Goal: Find contact information: Find contact information

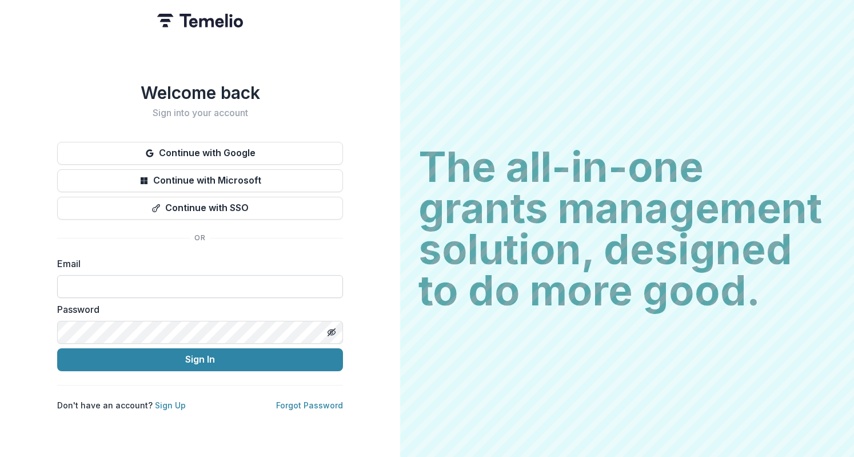
click at [221, 275] on input at bounding box center [200, 286] width 286 height 23
type input "*"
type input "**********"
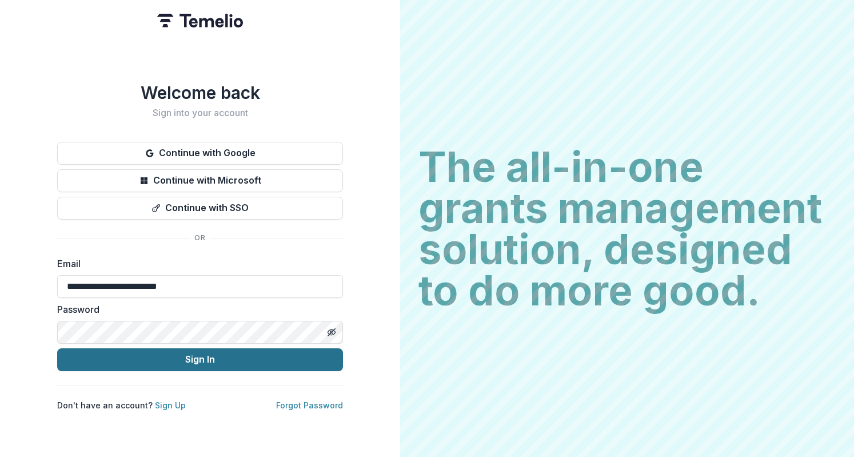
click at [216, 360] on button "Sign In" at bounding box center [200, 359] width 286 height 23
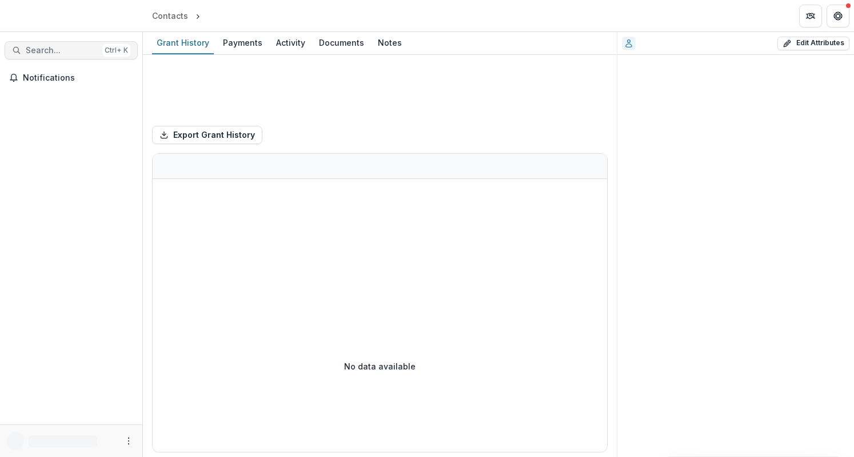
click at [61, 51] on span "Search..." at bounding box center [62, 51] width 72 height 10
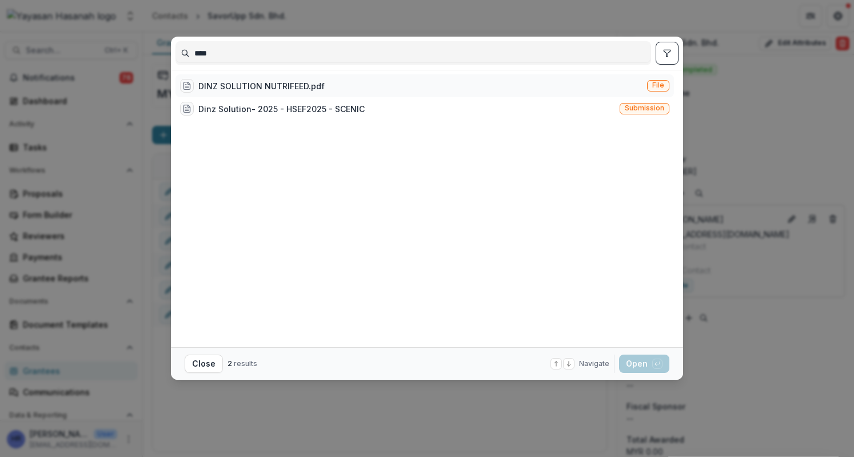
type input "****"
click at [274, 87] on div "DINZ SOLUTION NUTRIFEED.pdf" at bounding box center [261, 86] width 126 height 12
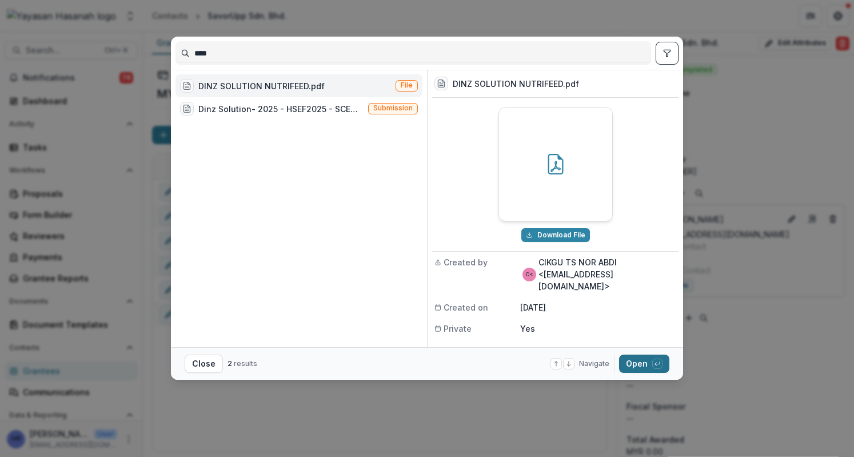
click at [639, 366] on button "Open with enter key" at bounding box center [644, 364] width 50 height 18
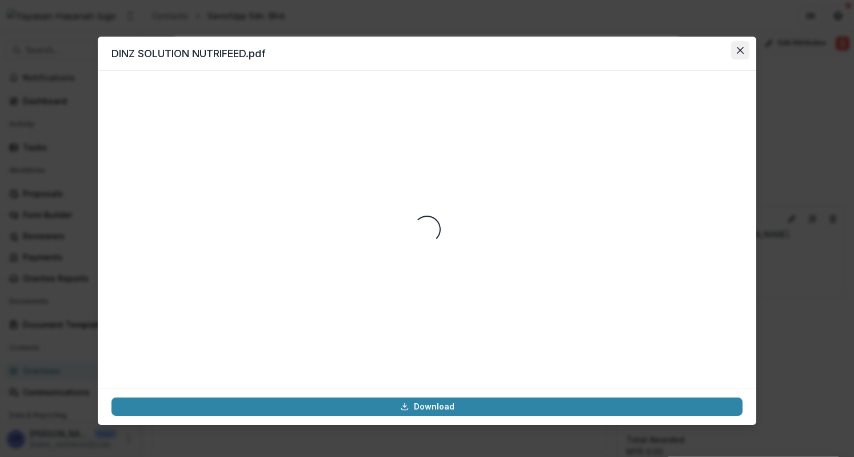
click at [741, 47] on icon "Close" at bounding box center [740, 50] width 7 height 7
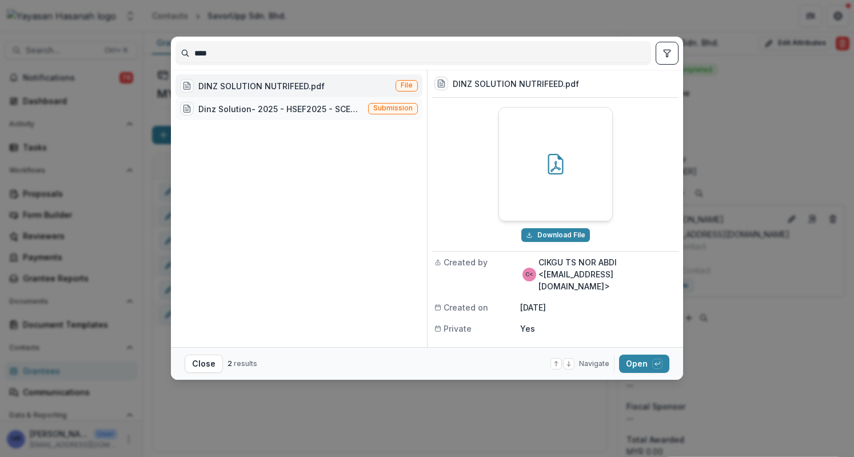
click at [285, 109] on div "Dinz Solution- 2025 - HSEF2025 - SCENIC" at bounding box center [280, 109] width 165 height 12
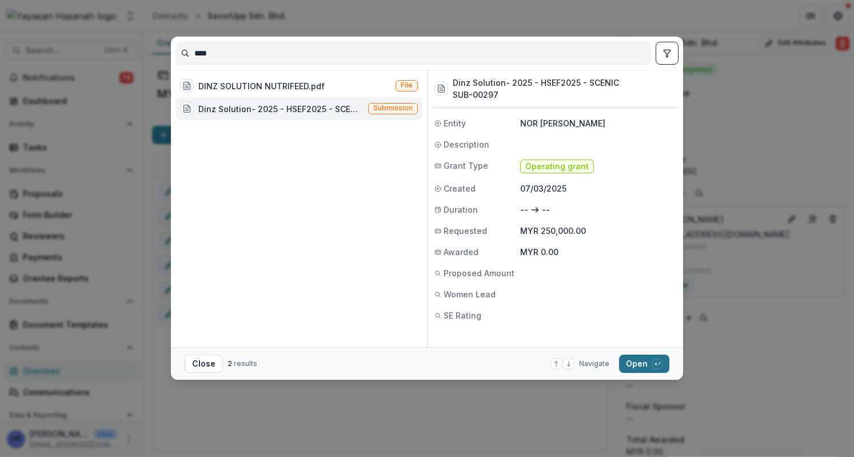
click at [639, 357] on button "Open with enter key" at bounding box center [644, 364] width 50 height 18
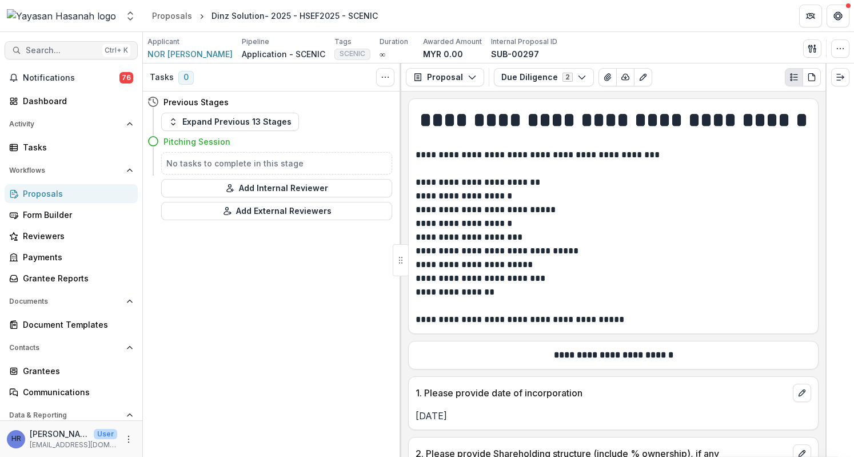
click at [46, 49] on span "Search..." at bounding box center [62, 51] width 72 height 10
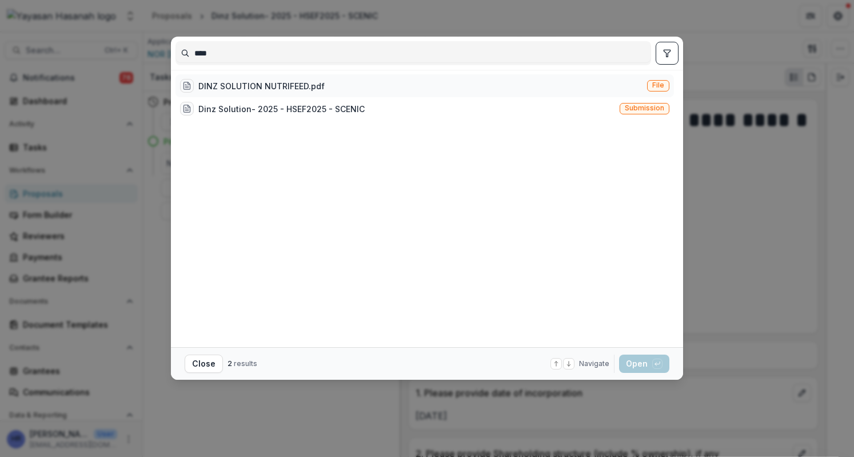
type input "****"
drag, startPoint x: 647, startPoint y: 86, endPoint x: 651, endPoint y: 103, distance: 17.5
click at [651, 103] on div "DINZ SOLUTION NUTRIFEED.pdf File Dinz Solution- 2025 - HSEF2025 - SCENIC Submis…" at bounding box center [425, 208] width 499 height 268
click at [651, 108] on span "Submission" at bounding box center [644, 108] width 39 height 8
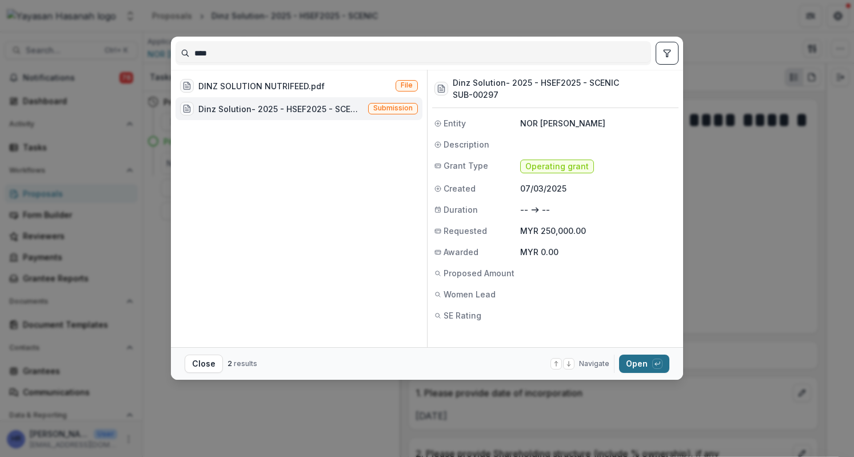
click at [633, 367] on button "Open with enter key" at bounding box center [644, 364] width 50 height 18
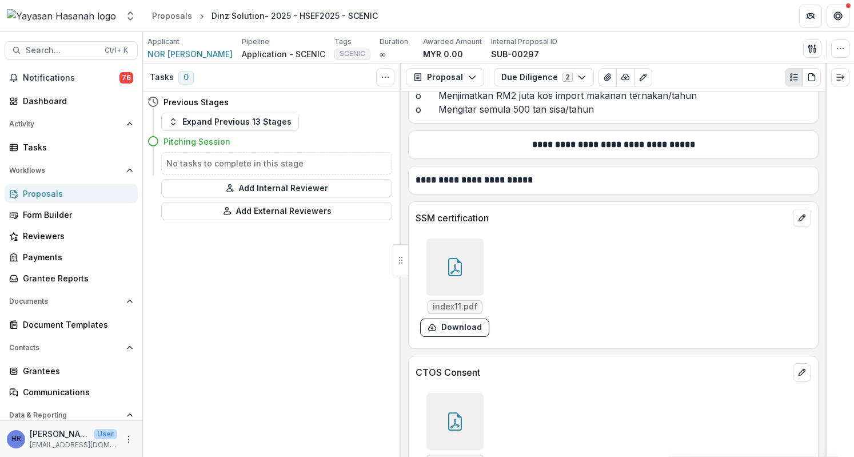
scroll to position [12833, 0]
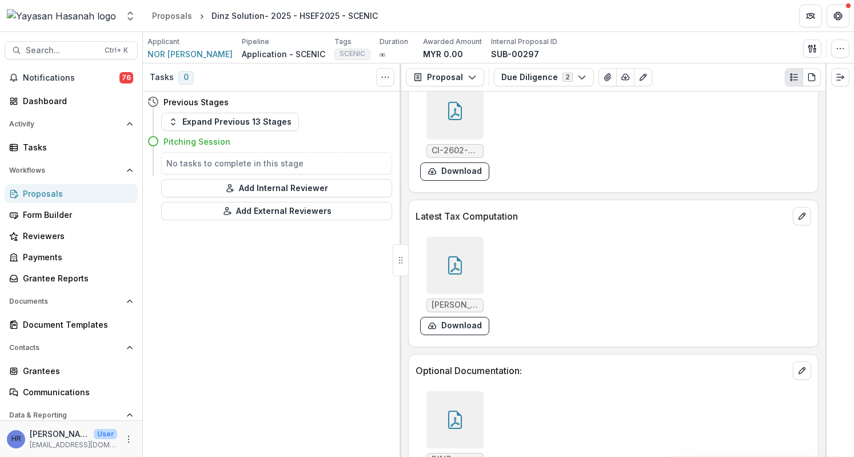
click at [268, 56] on p "Application - SCENIC" at bounding box center [283, 54] width 83 height 12
click at [389, 78] on icon "Toggle View Cancelled Tasks" at bounding box center [385, 77] width 9 height 9
click at [334, 101] on div "Previous Stages" at bounding box center [270, 101] width 245 height 21
click at [355, 164] on h5 "No tasks to complete in this stage" at bounding box center [276, 163] width 221 height 12
click at [176, 115] on button "Expand Previous 13 Stages" at bounding box center [230, 122] width 138 height 18
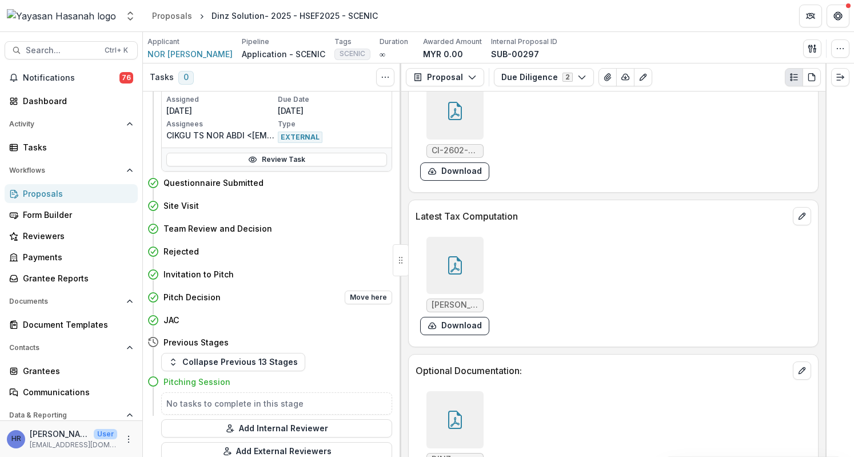
scroll to position [162, 0]
click at [349, 294] on button "Move here" at bounding box center [368, 296] width 47 height 14
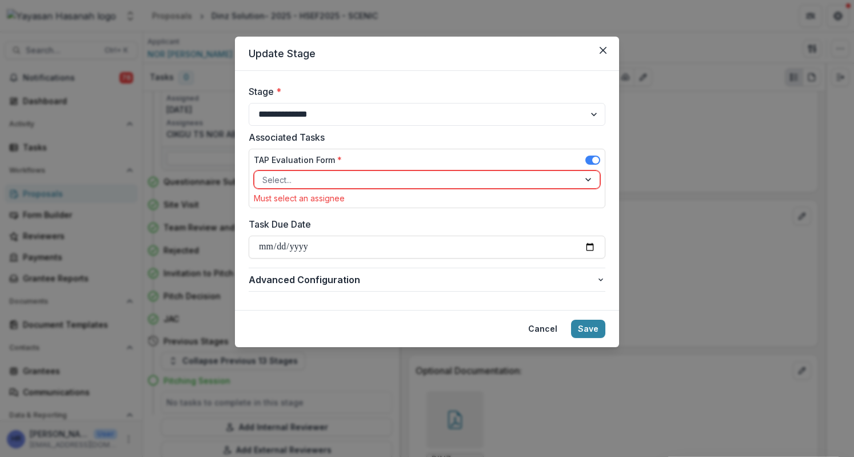
click at [352, 185] on div at bounding box center [416, 180] width 309 height 14
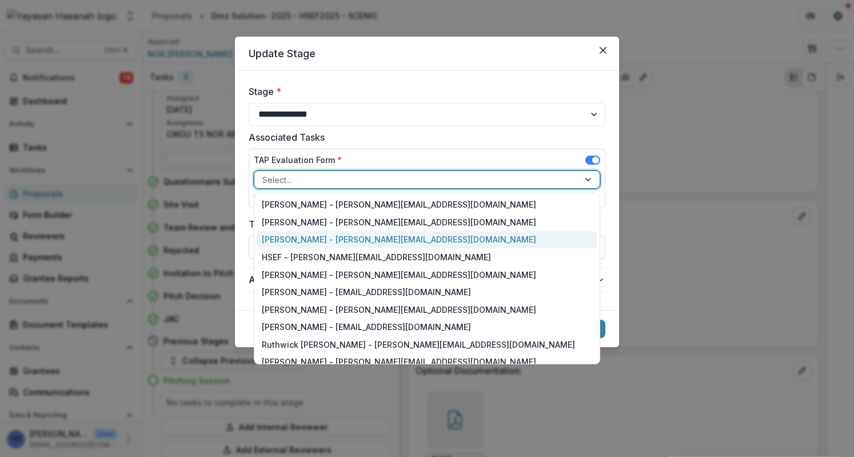
click at [347, 237] on div "Hanis Anissa binti Abd Rafar - hanis.rafar@hasanah.org.my" at bounding box center [427, 240] width 341 height 18
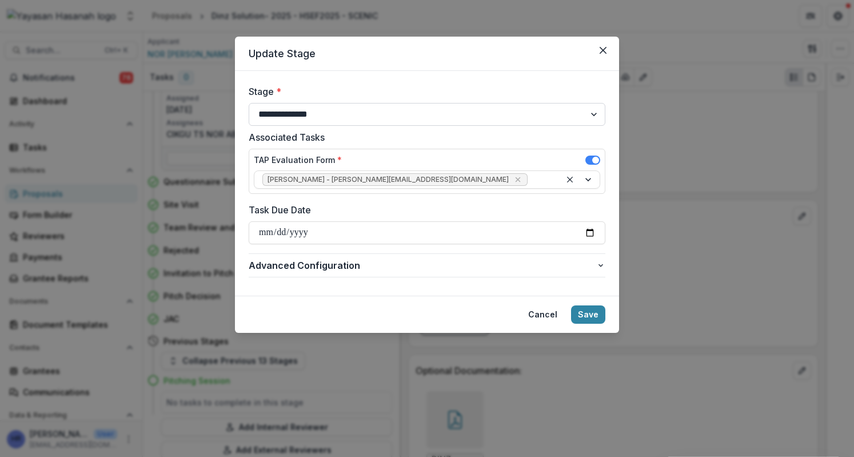
click at [341, 114] on select "**********" at bounding box center [427, 114] width 357 height 23
select select "********"
click at [249, 103] on select "**********" at bounding box center [427, 114] width 357 height 23
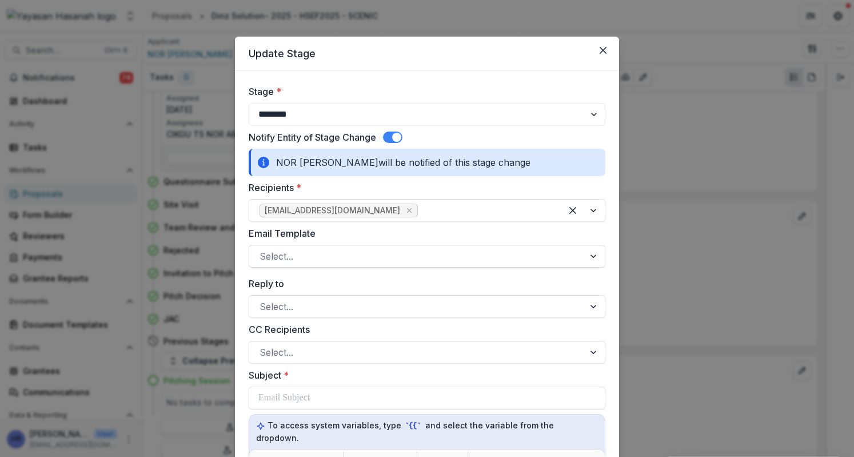
click at [324, 253] on div at bounding box center [417, 256] width 314 height 16
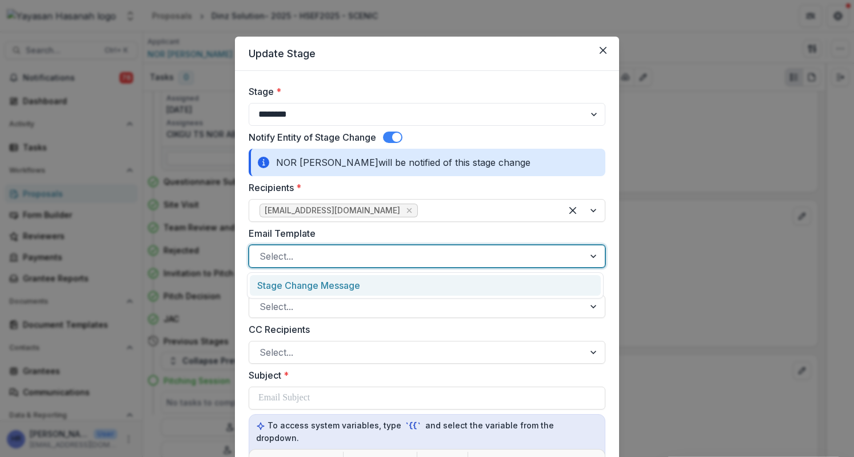
click at [331, 284] on div "Stage Change Message" at bounding box center [425, 285] width 351 height 21
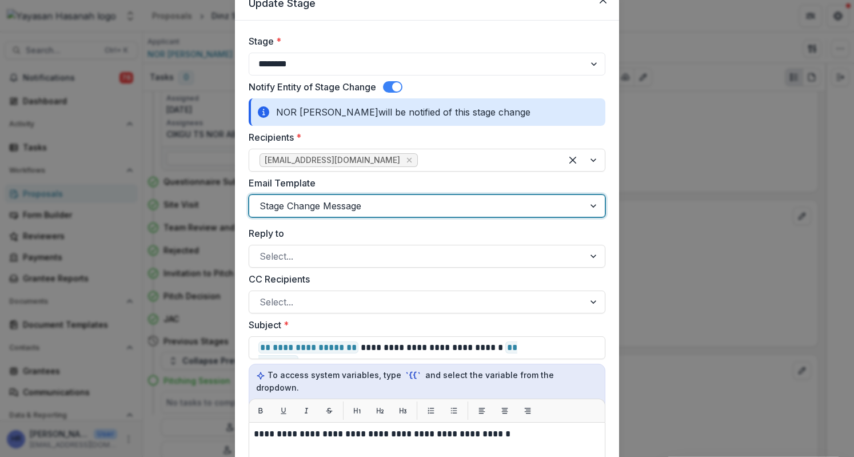
scroll to position [57, 0]
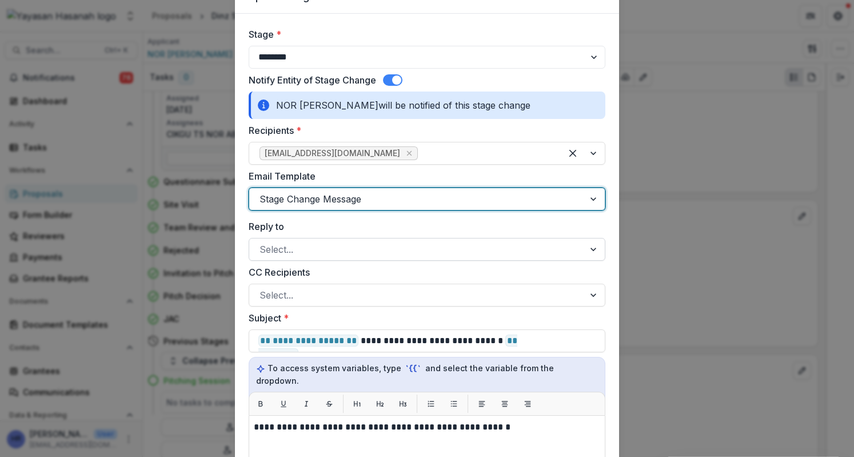
click at [328, 252] on div at bounding box center [417, 249] width 314 height 16
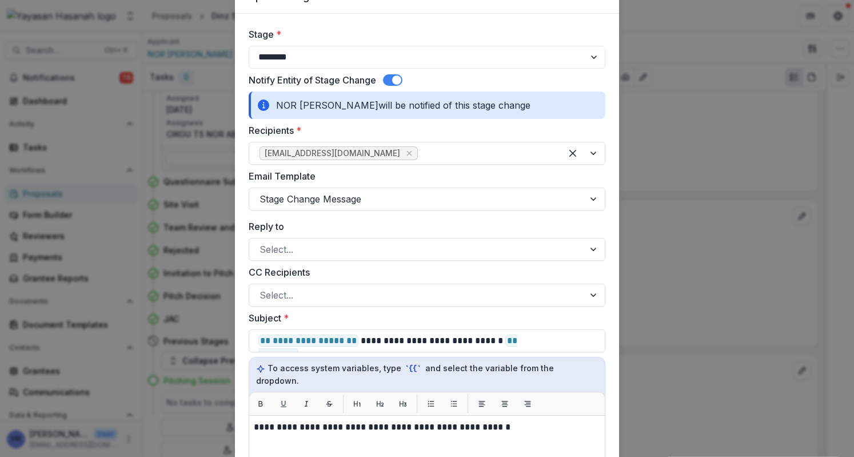
click at [330, 223] on label "Reply to" at bounding box center [424, 227] width 350 height 14
click at [262, 242] on input "Reply to" at bounding box center [261, 249] width 3 height 14
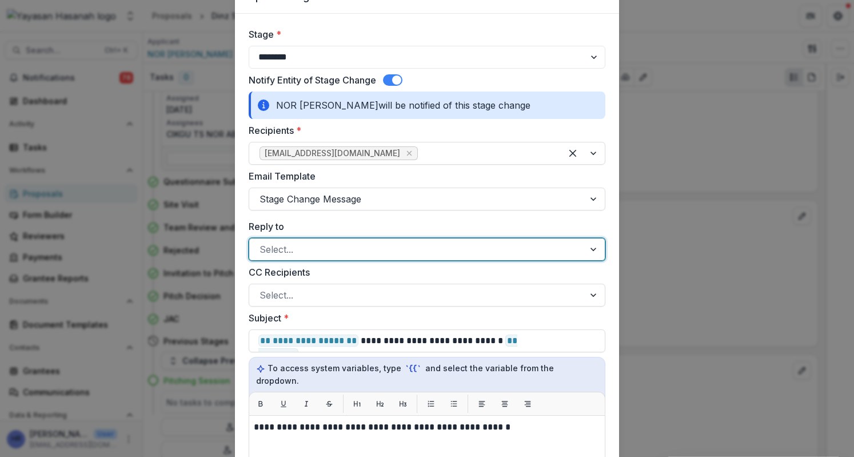
scroll to position [114, 0]
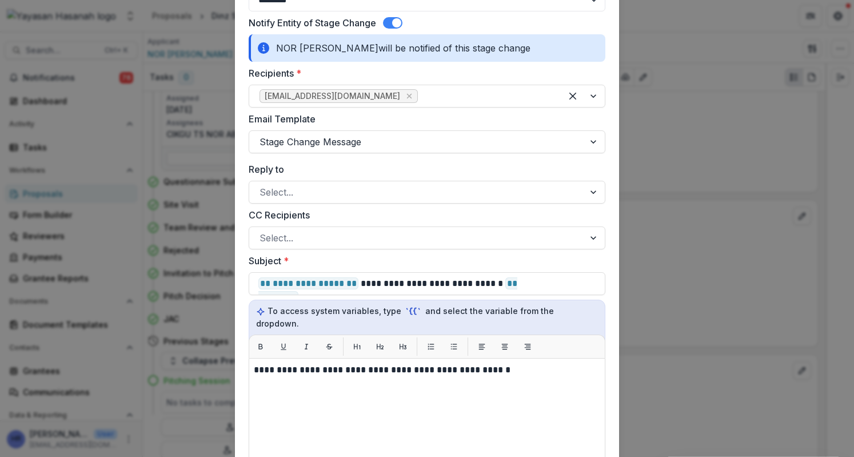
click at [330, 223] on div "CC Recipients Select..." at bounding box center [427, 228] width 357 height 41
click at [330, 232] on div at bounding box center [417, 238] width 314 height 16
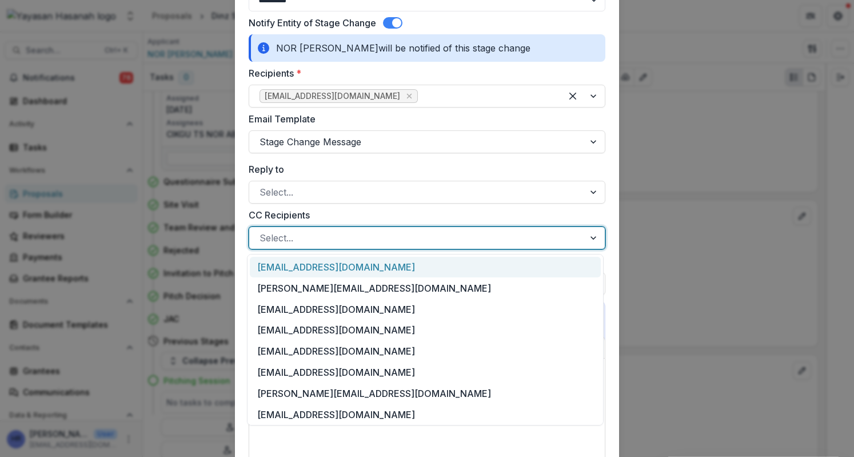
click at [330, 232] on div at bounding box center [417, 238] width 314 height 16
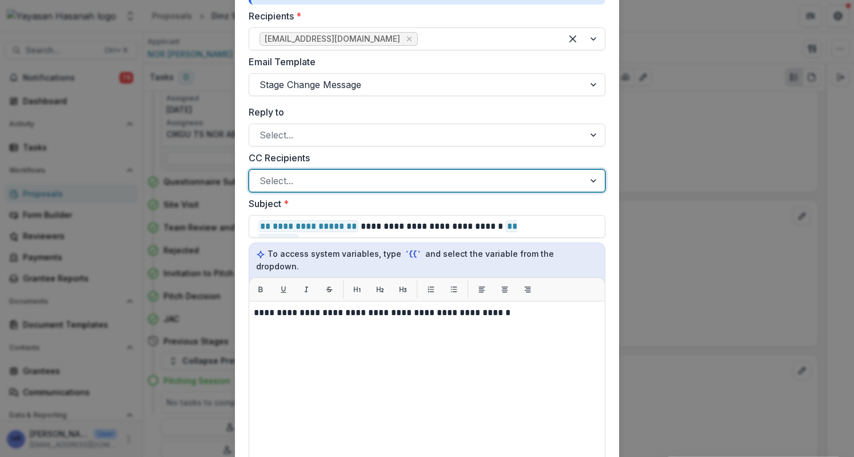
scroll to position [229, 0]
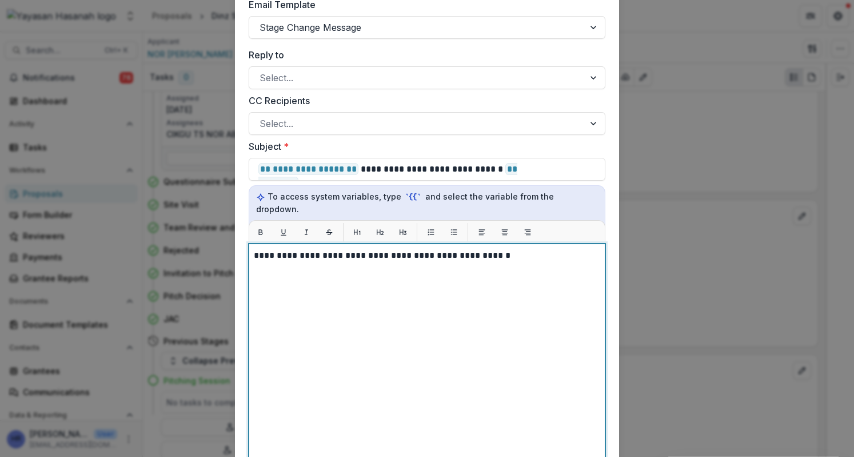
click at [348, 261] on div "**********" at bounding box center [427, 387] width 347 height 276
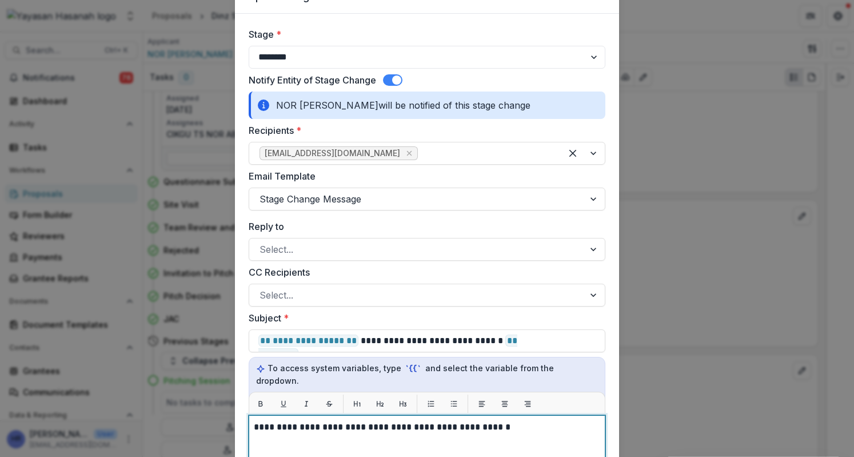
scroll to position [0, 0]
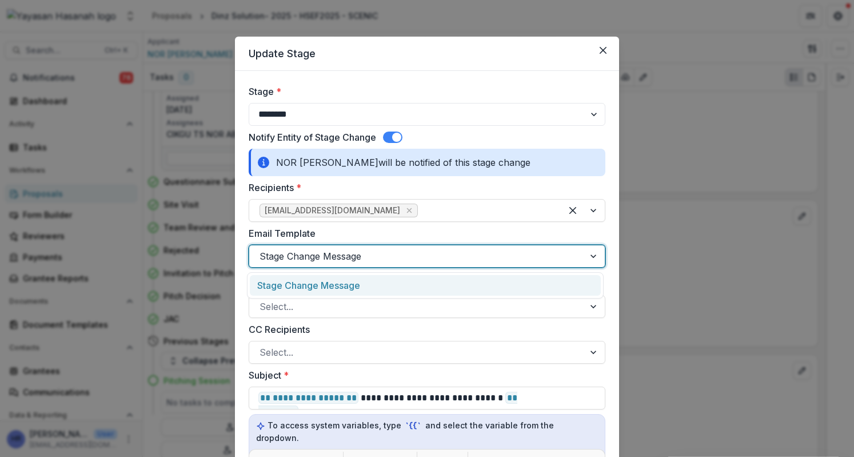
click at [348, 261] on div at bounding box center [417, 256] width 314 height 16
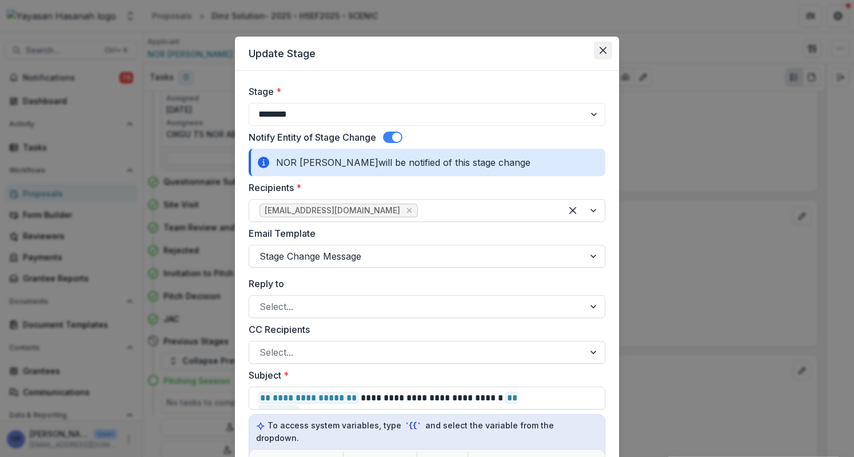
click at [600, 48] on icon "Close" at bounding box center [603, 50] width 7 height 7
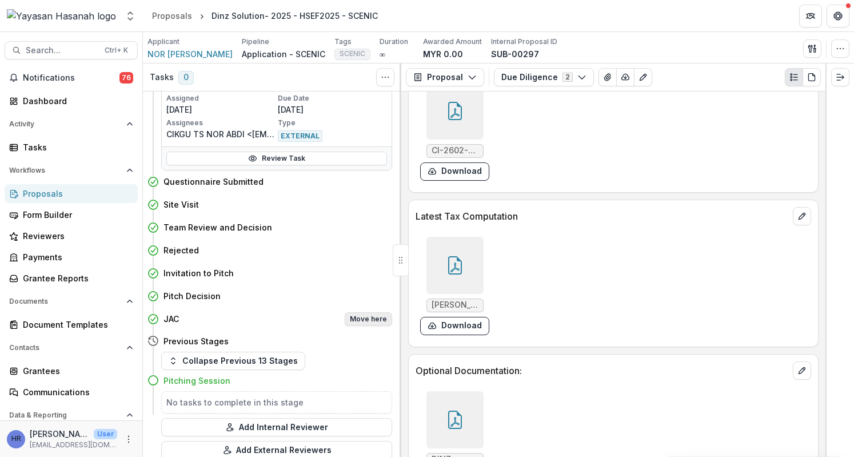
click at [380, 320] on button "Move here" at bounding box center [368, 319] width 47 height 14
select select "***"
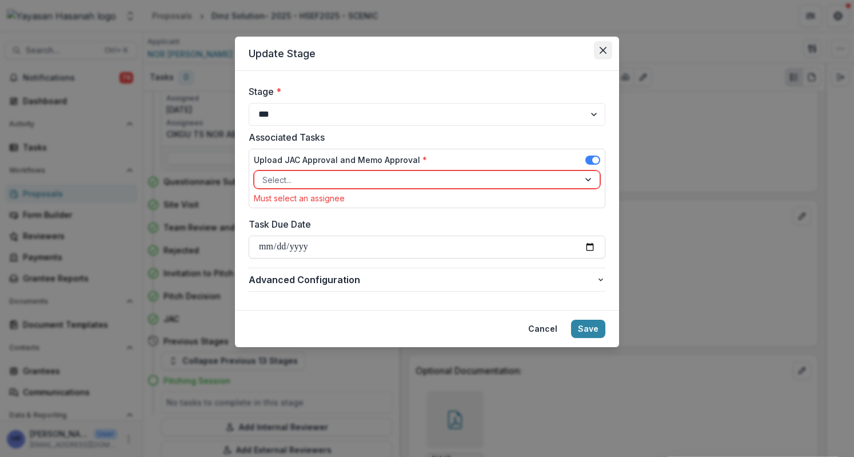
click at [596, 51] on button "Close" at bounding box center [603, 50] width 18 height 18
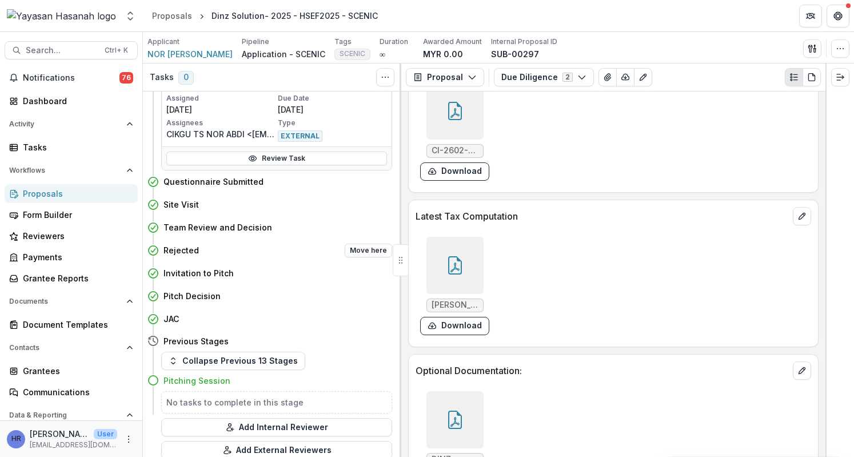
click at [296, 252] on div "Rejected Move here" at bounding box center [278, 251] width 229 height 14
click at [372, 246] on button "Move here" at bounding box center [368, 251] width 47 height 14
select select "********"
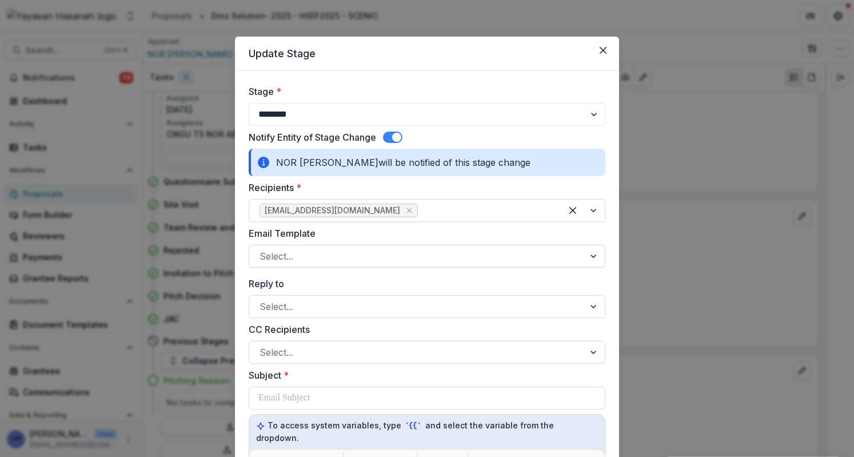
click at [345, 244] on div "Email Template Select..." at bounding box center [427, 246] width 357 height 41
click at [345, 251] on div at bounding box center [417, 256] width 314 height 16
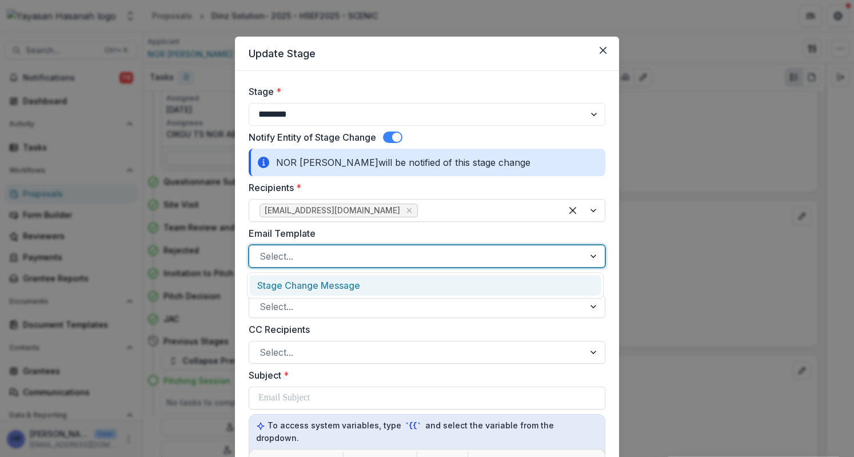
click at [344, 280] on div "Stage Change Message" at bounding box center [425, 285] width 351 height 21
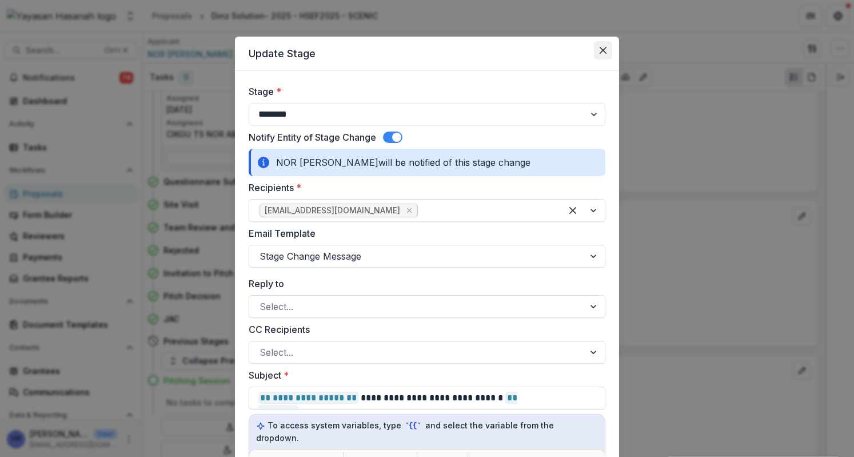
click at [600, 49] on icon "Close" at bounding box center [603, 50] width 7 height 7
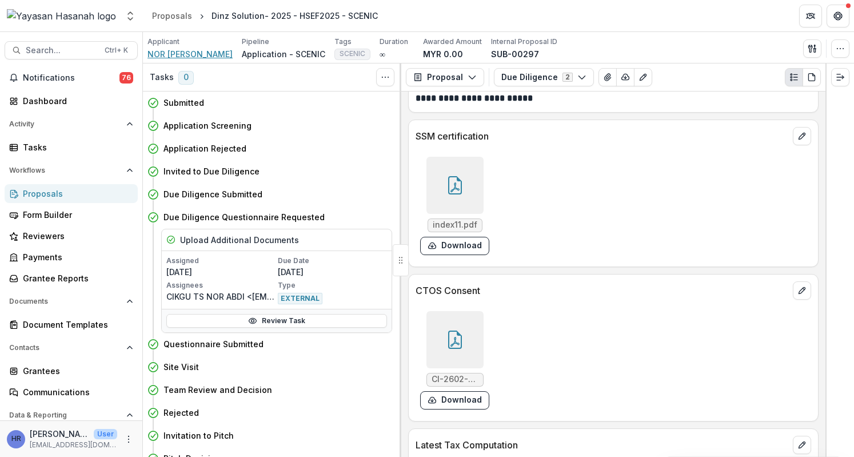
click at [189, 52] on span "NOR ABDI JAUMI" at bounding box center [190, 54] width 85 height 12
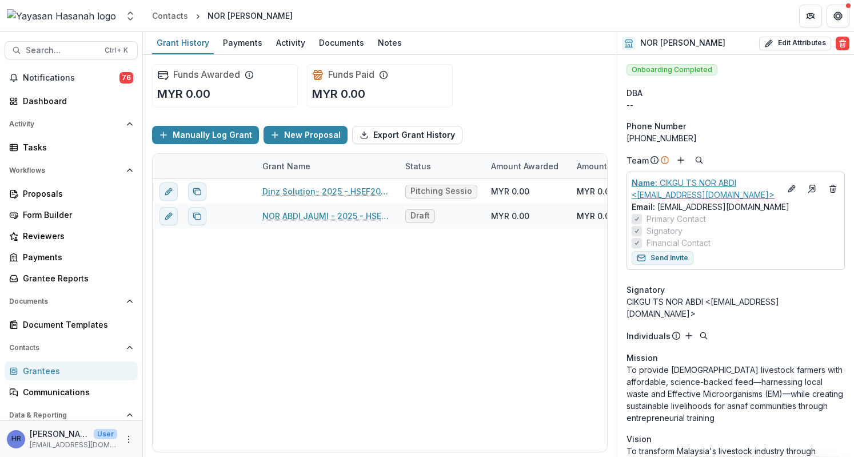
click at [683, 192] on p "Name : CIKGU TS NOR ABDI <view4592@gmail.com>" at bounding box center [706, 189] width 149 height 24
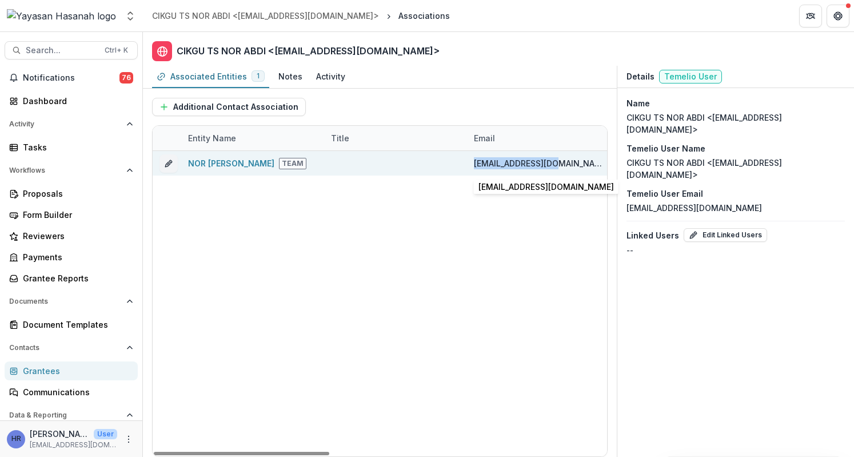
drag, startPoint x: 556, startPoint y: 161, endPoint x: 471, endPoint y: 161, distance: 85.2
click at [471, 161] on div "view4592@gmail.com" at bounding box center [538, 163] width 143 height 25
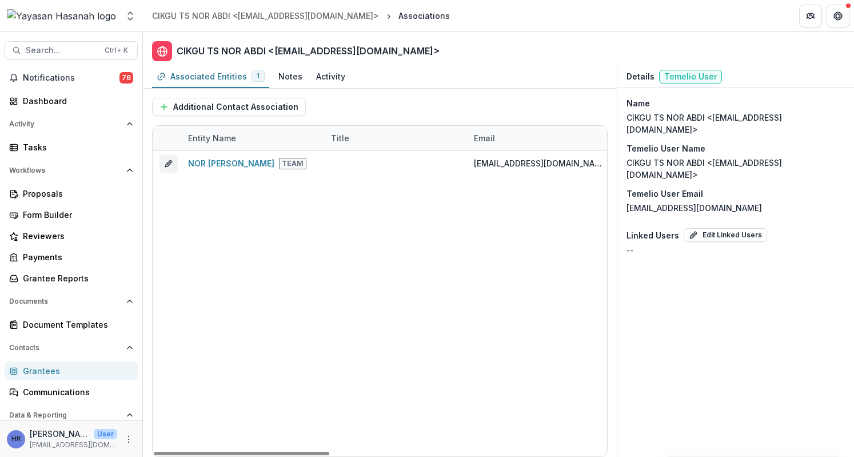
click at [514, 192] on div "NOR ABDI JAUMI Team view4592@gmail.com Yes No" at bounding box center [739, 303] width 1172 height 305
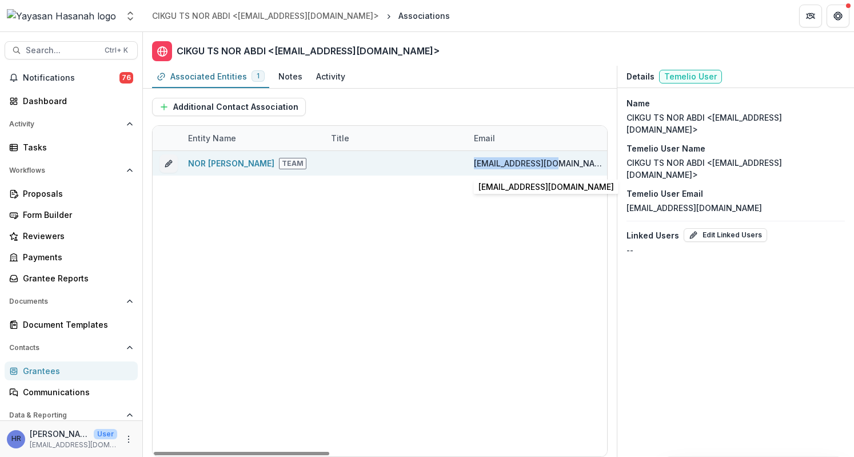
drag, startPoint x: 562, startPoint y: 161, endPoint x: 476, endPoint y: 166, distance: 86.5
click at [476, 166] on div "view4592@gmail.com" at bounding box center [538, 163] width 129 height 25
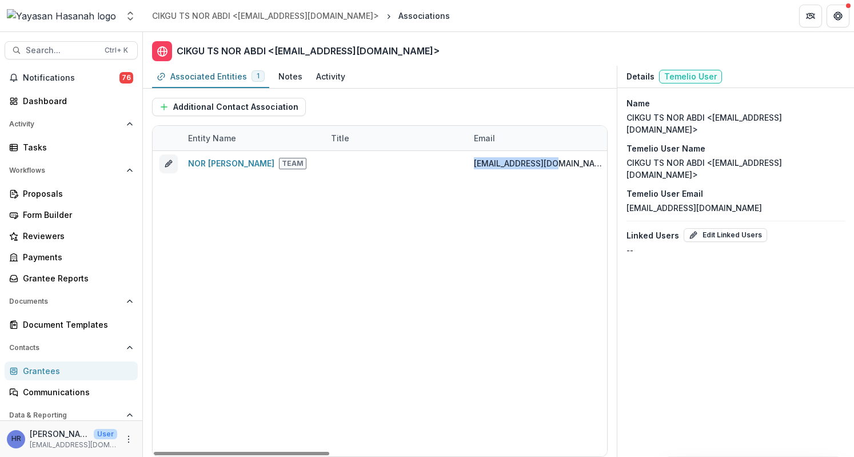
copy div "view4592@gmail.com"
click at [69, 52] on span "Search..." at bounding box center [62, 51] width 72 height 10
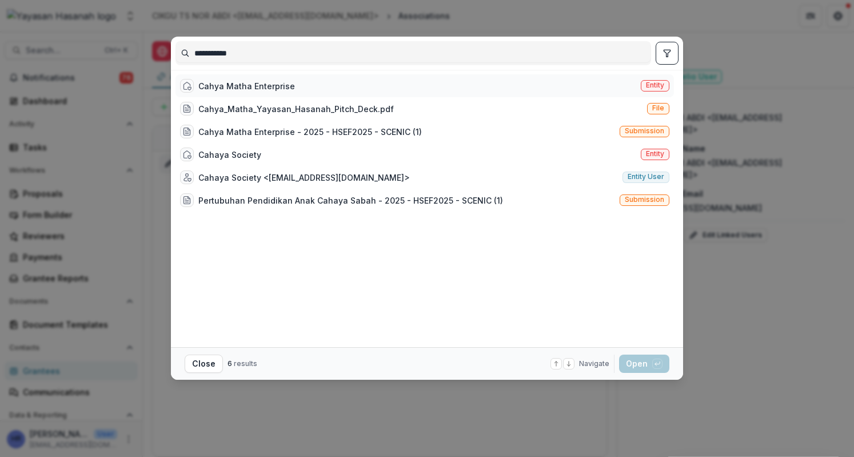
type input "**********"
click at [239, 92] on div "Cahya Matha Enterprise" at bounding box center [237, 86] width 115 height 14
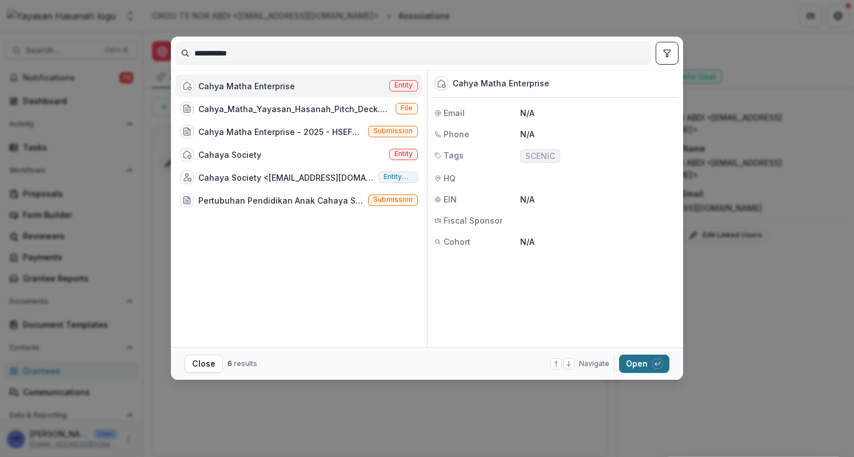
click at [628, 363] on button "Open with enter key" at bounding box center [644, 364] width 50 height 18
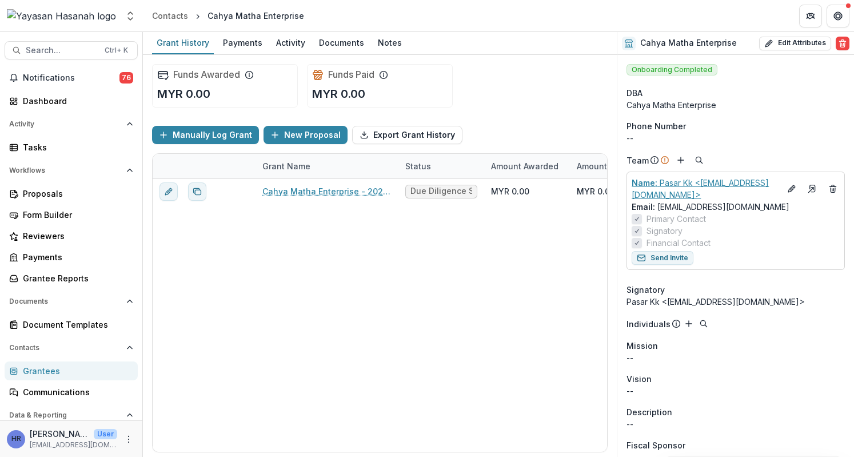
click at [682, 197] on p "Name : Pasar Kk <pasarkk2u@gmail.com>" at bounding box center [706, 189] width 149 height 24
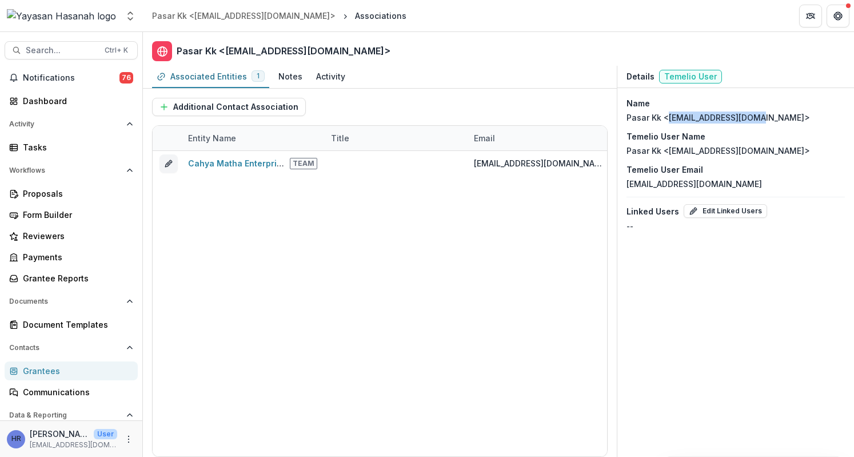
drag, startPoint x: 767, startPoint y: 114, endPoint x: 667, endPoint y: 121, distance: 100.8
click at [667, 121] on div "Name Pasar Kk <pasarkk2u@gmail.com>" at bounding box center [736, 110] width 218 height 26
copy p "pasarkk2u@gmail.com>"
click at [65, 49] on span "Search..." at bounding box center [62, 51] width 72 height 10
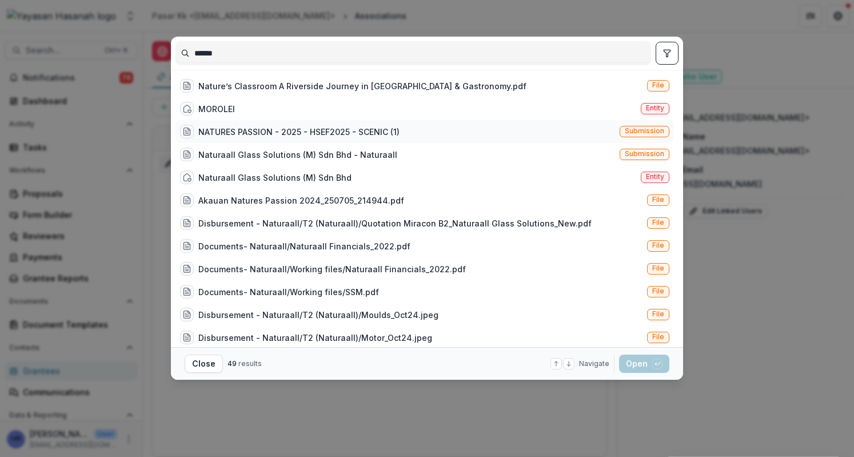
type input "******"
click at [262, 134] on div "NATURES PASSION - 2025 - HSEF2025 - SCENIC (1)" at bounding box center [298, 132] width 201 height 12
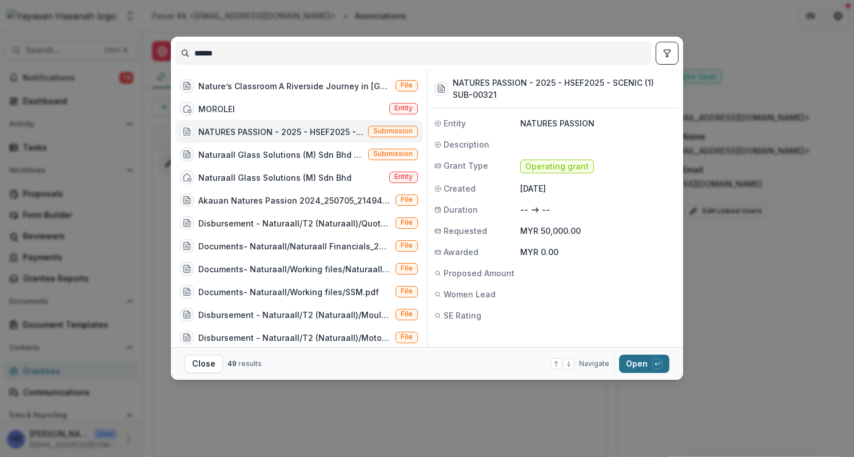
click at [637, 360] on button "Open with enter key" at bounding box center [644, 364] width 50 height 18
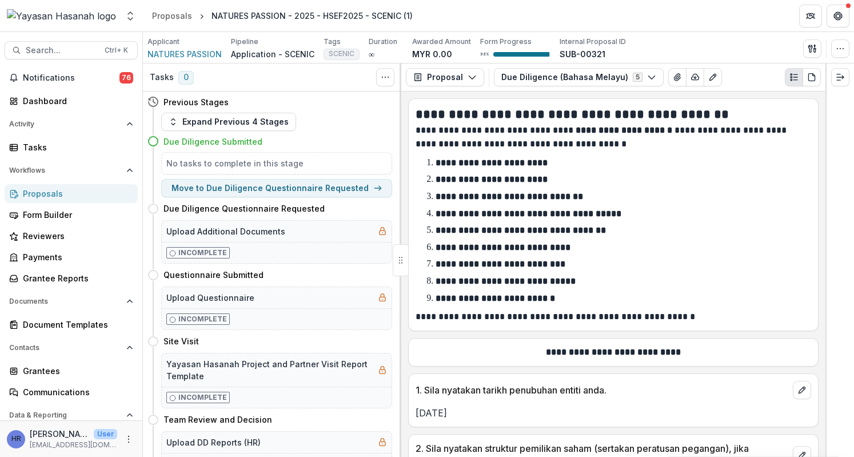
click at [69, 41] on div "Search... Ctrl + K Notifications 76 Dashboard Activity Tasks Workflows Proposal…" at bounding box center [71, 244] width 143 height 425
click at [73, 50] on span "Search..." at bounding box center [62, 51] width 72 height 10
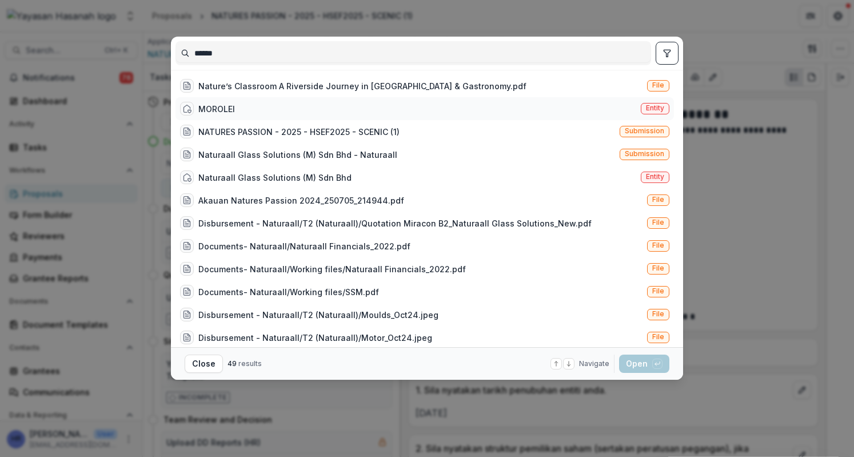
type input "******"
click at [289, 108] on div "MOROLEI Entity" at bounding box center [425, 108] width 499 height 23
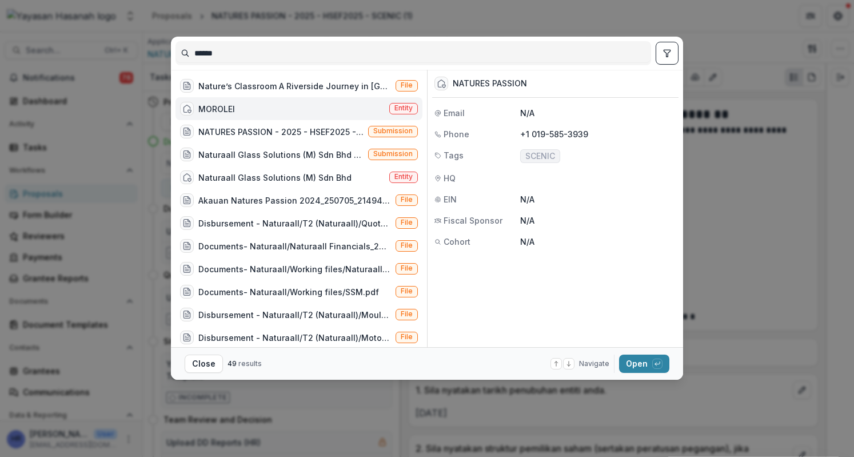
click at [631, 355] on button "Open with enter key" at bounding box center [644, 364] width 50 height 18
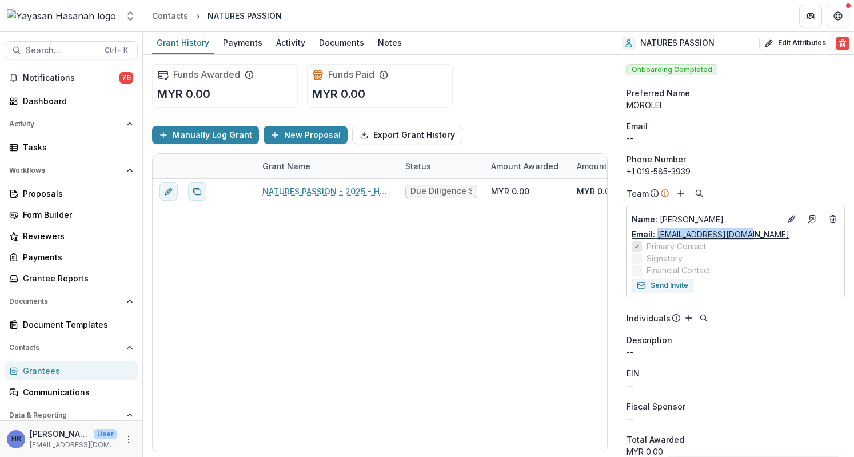
drag, startPoint x: 762, startPoint y: 234, endPoint x: 657, endPoint y: 236, distance: 105.2
click at [657, 236] on div "Email: jiclyn3012@gmail.com" at bounding box center [736, 234] width 208 height 12
copy link "jiclyn3012@gmail.com"
